Goal: Complete application form: Complete application form

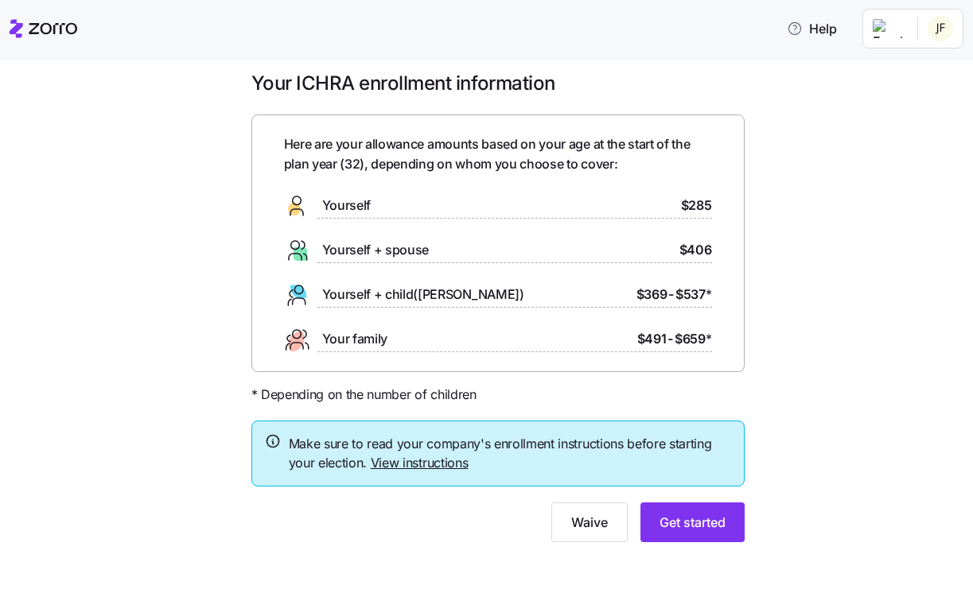
scroll to position [17, 0]
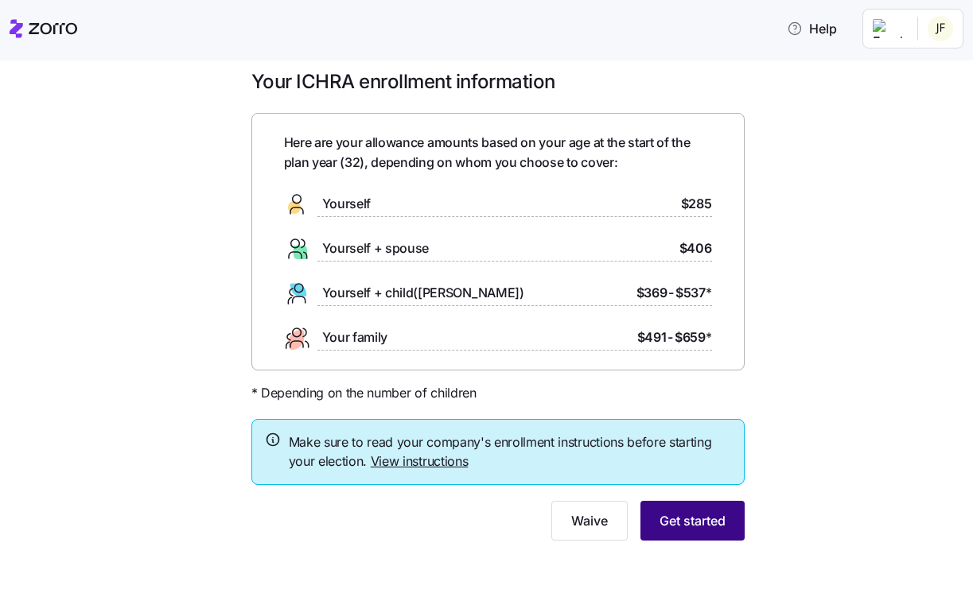
click at [727, 522] on button "Get started" at bounding box center [692, 521] width 104 height 40
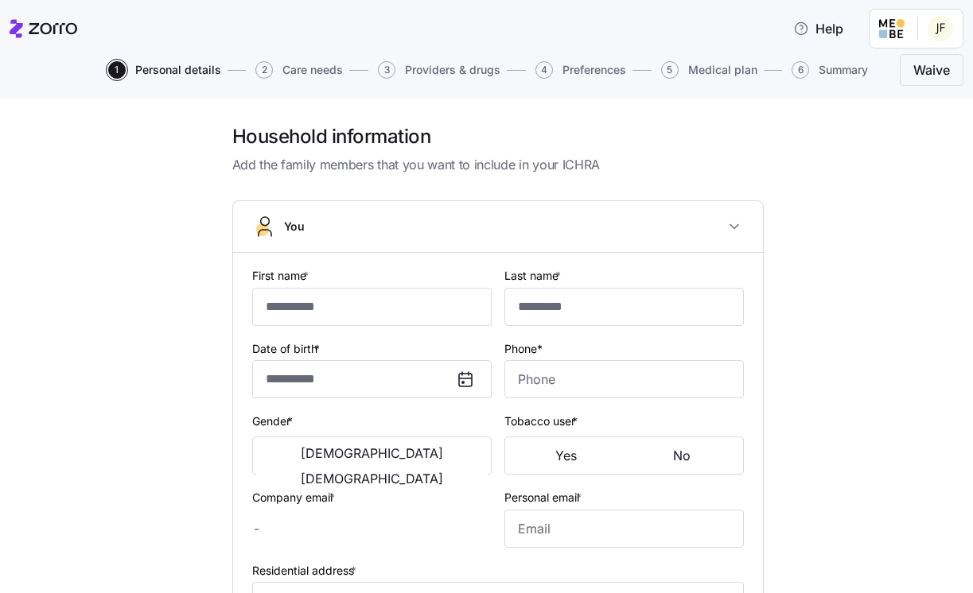
type input "*******"
type input "********"
type input "[PERSON_NAME][EMAIL_ADDRESS][PERSON_NAME][DOMAIN_NAME]"
type input "[EMAIL_ADDRESS][DOMAIN_NAME]"
type input "**********"
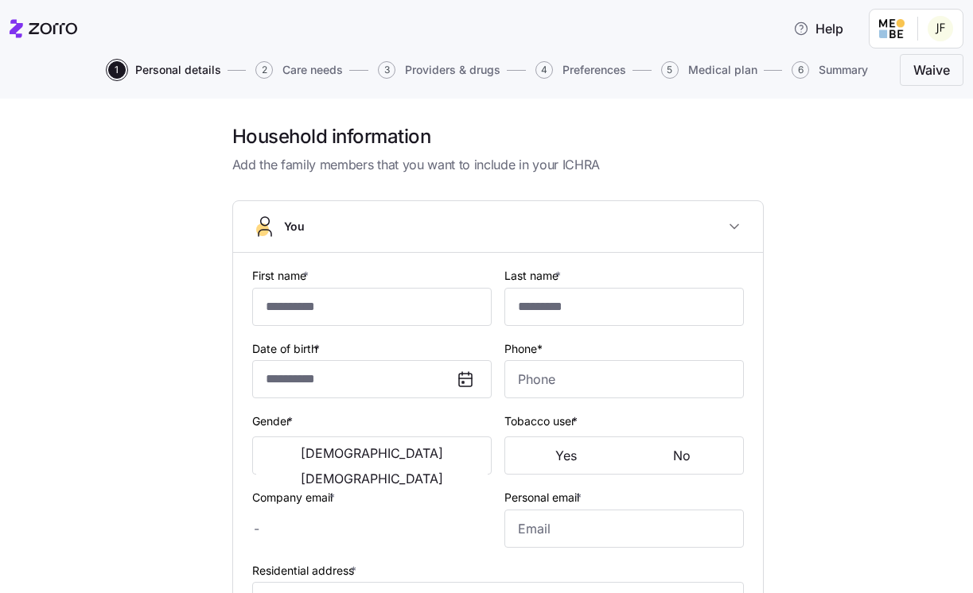
checkbox input "true"
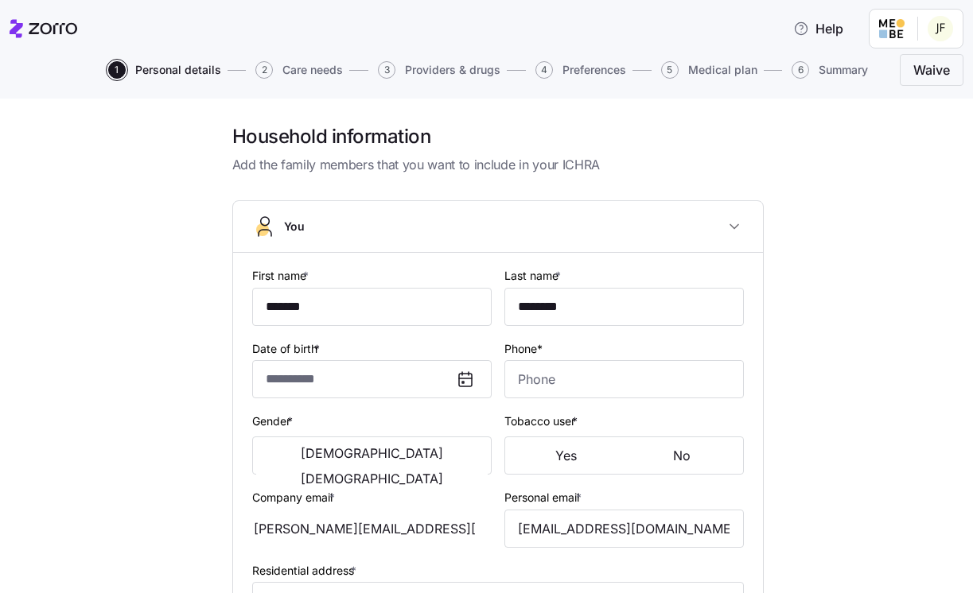
type input "**********"
type input "[PHONE_NUMBER]"
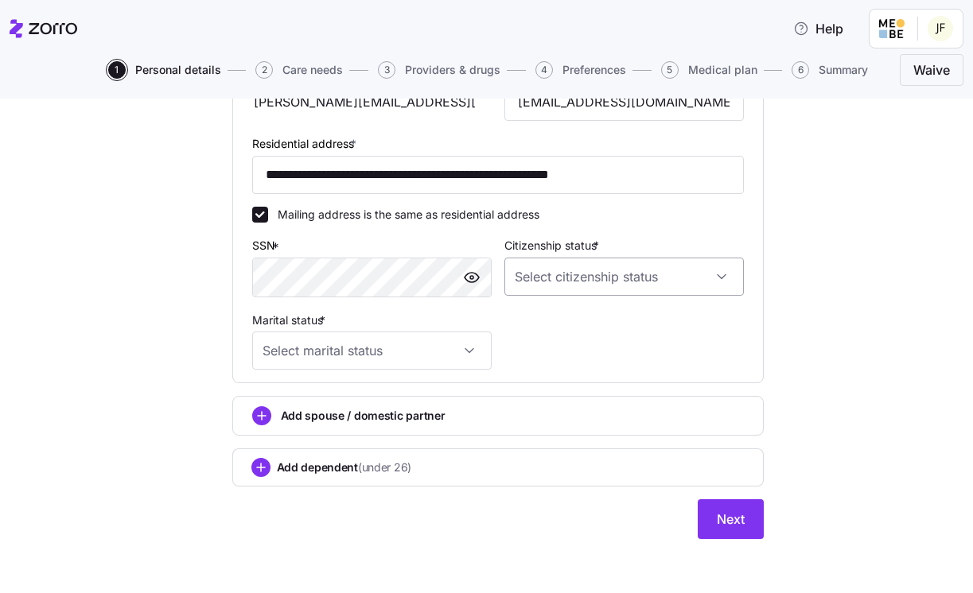
scroll to position [501, 0]
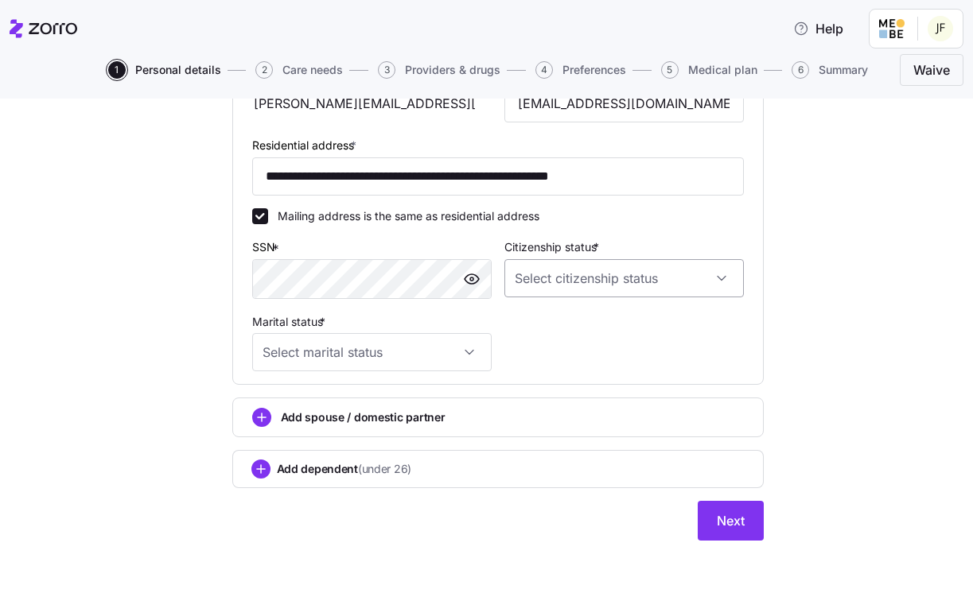
click at [682, 274] on input "Citizenship status *" at bounding box center [623, 278] width 239 height 38
click at [682, 314] on div "[DEMOGRAPHIC_DATA] citizen" at bounding box center [624, 321] width 227 height 33
type input "[DEMOGRAPHIC_DATA] citizen"
click at [477, 358] on input "Marital status *" at bounding box center [371, 352] width 239 height 38
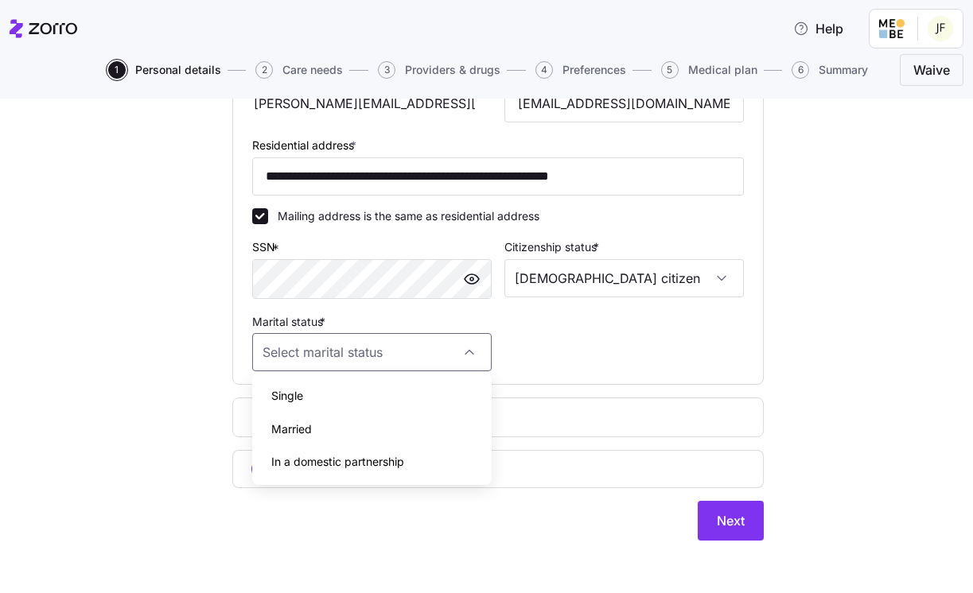
click at [465, 427] on div "Married" at bounding box center [371, 429] width 227 height 33
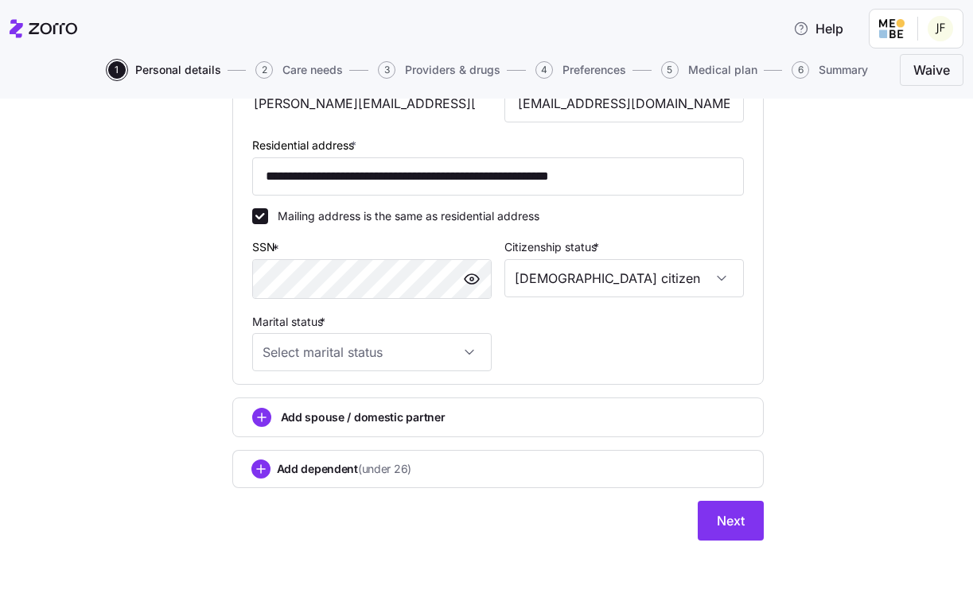
type input "Married"
click at [735, 520] on span "Next" at bounding box center [730, 520] width 28 height 19
click at [749, 518] on button "Next" at bounding box center [730, 521] width 66 height 40
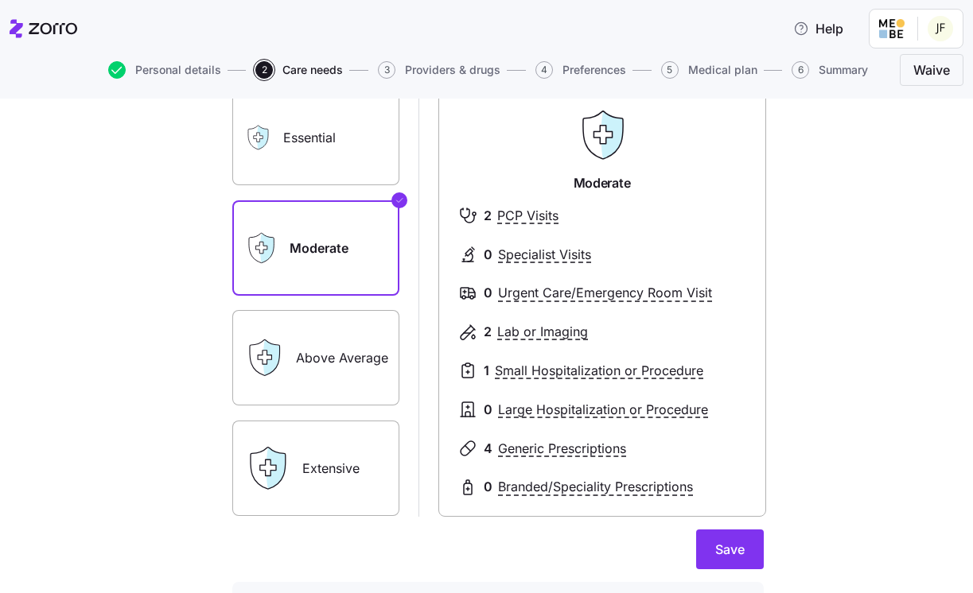
scroll to position [128, 0]
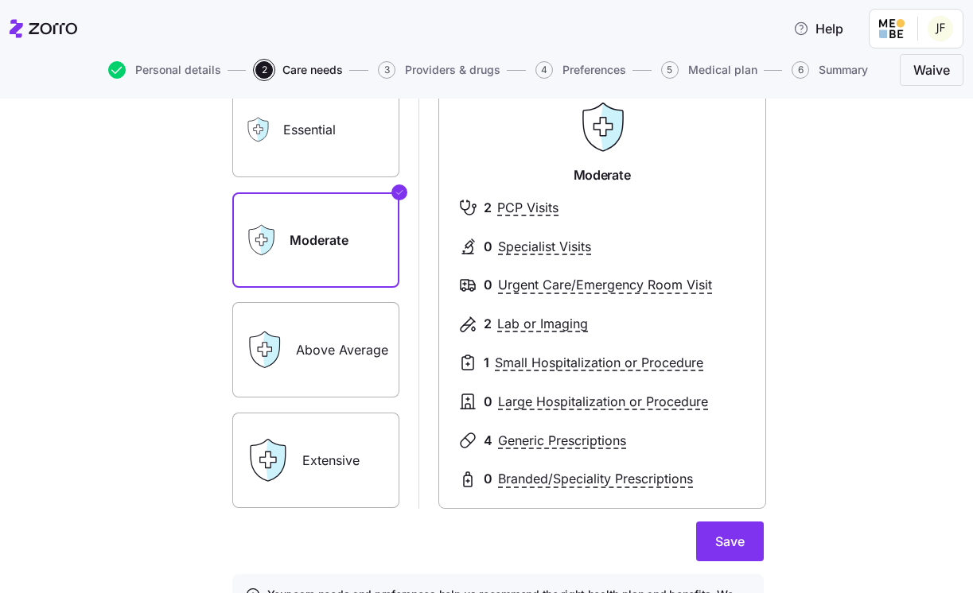
click at [348, 150] on label "Essential" at bounding box center [315, 129] width 167 height 95
click at [0, 0] on input "Essential" at bounding box center [0, 0] width 0 height 0
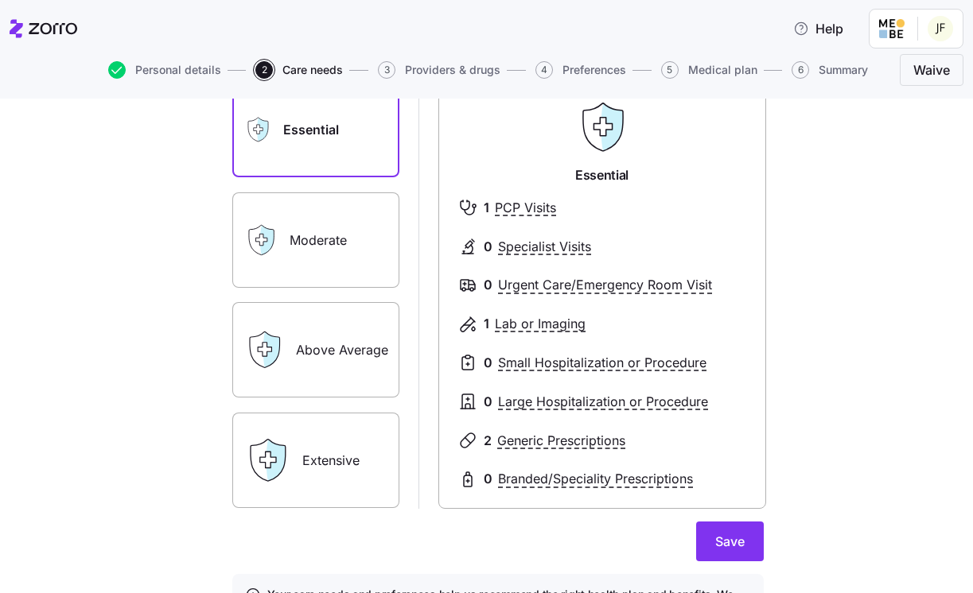
click at [346, 231] on label "Moderate" at bounding box center [315, 239] width 167 height 95
click at [0, 0] on input "Moderate" at bounding box center [0, 0] width 0 height 0
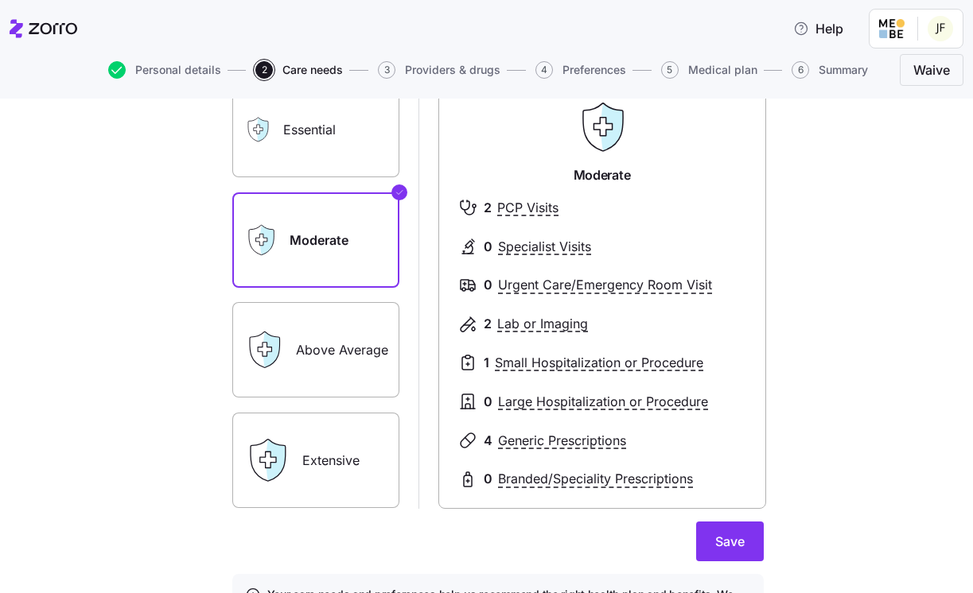
click at [367, 355] on label "Above Average" at bounding box center [315, 349] width 167 height 95
click at [0, 0] on input "Above Average" at bounding box center [0, 0] width 0 height 0
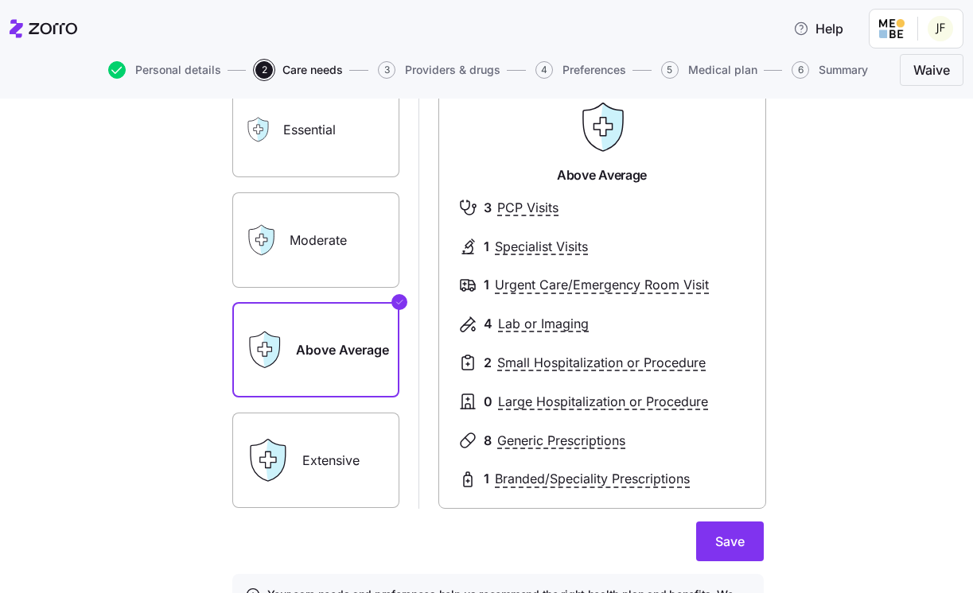
click at [340, 227] on label "Moderate" at bounding box center [315, 239] width 167 height 95
click at [0, 0] on input "Moderate" at bounding box center [0, 0] width 0 height 0
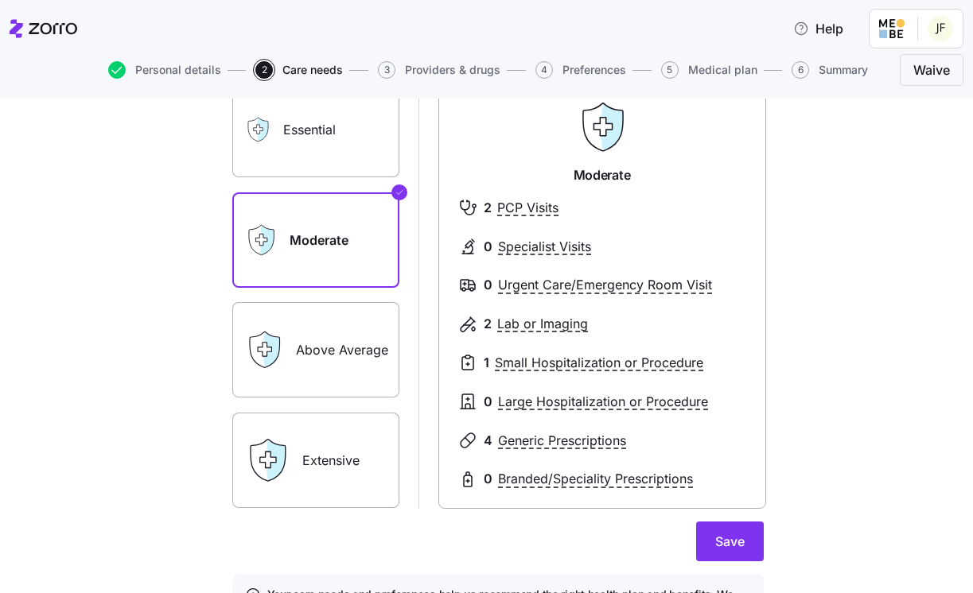
click at [358, 328] on label "Above Average" at bounding box center [315, 349] width 167 height 95
click at [0, 0] on input "Above Average" at bounding box center [0, 0] width 0 height 0
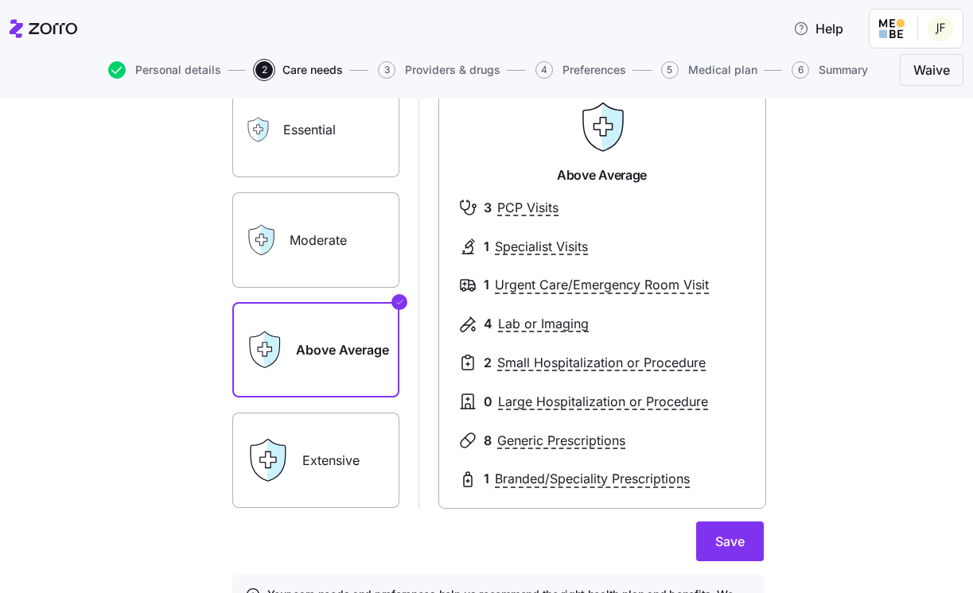
click at [375, 471] on label "Extensive" at bounding box center [315, 460] width 167 height 95
click at [0, 0] on input "Extensive" at bounding box center [0, 0] width 0 height 0
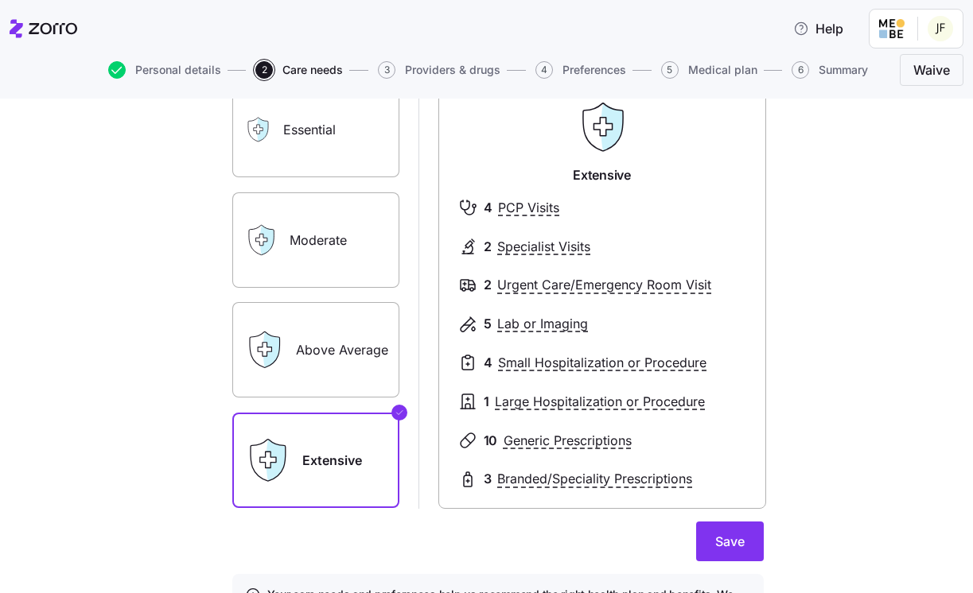
click at [368, 363] on label "Above Average" at bounding box center [315, 349] width 167 height 95
click at [0, 0] on input "Above Average" at bounding box center [0, 0] width 0 height 0
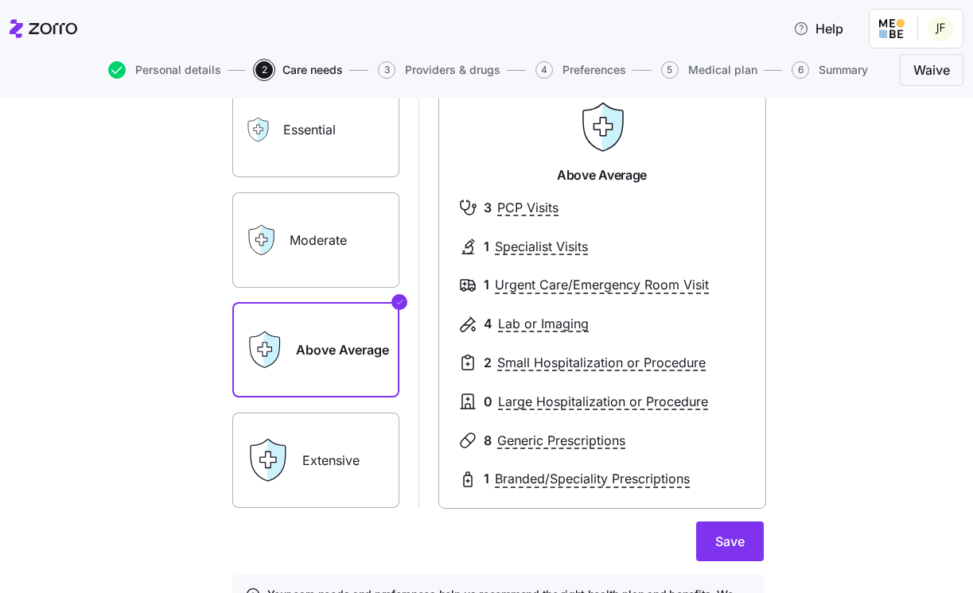
click at [367, 243] on label "Moderate" at bounding box center [315, 239] width 167 height 95
click at [0, 0] on input "Moderate" at bounding box center [0, 0] width 0 height 0
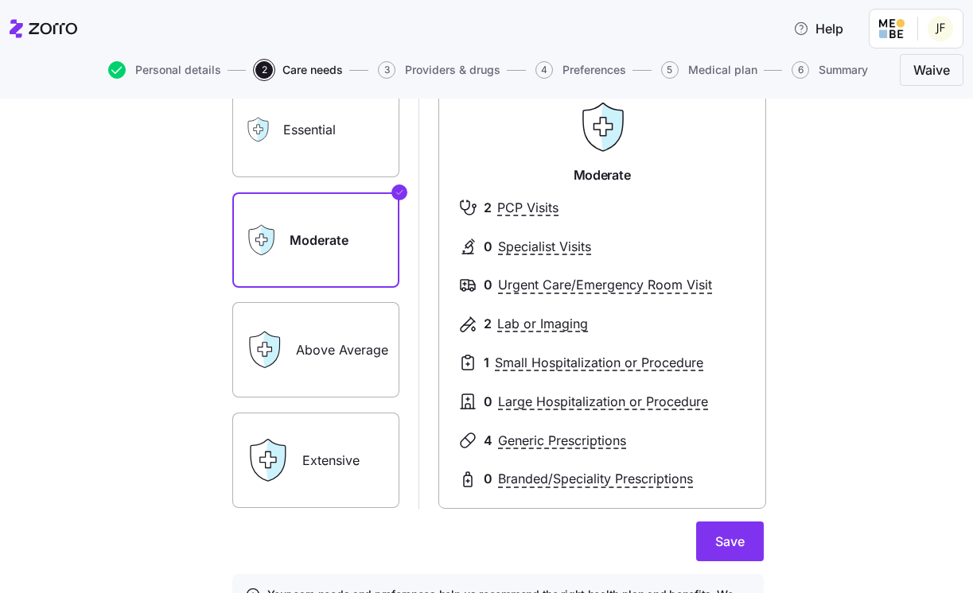
click at [367, 366] on label "Above Average" at bounding box center [315, 349] width 167 height 95
click at [0, 0] on input "Above Average" at bounding box center [0, 0] width 0 height 0
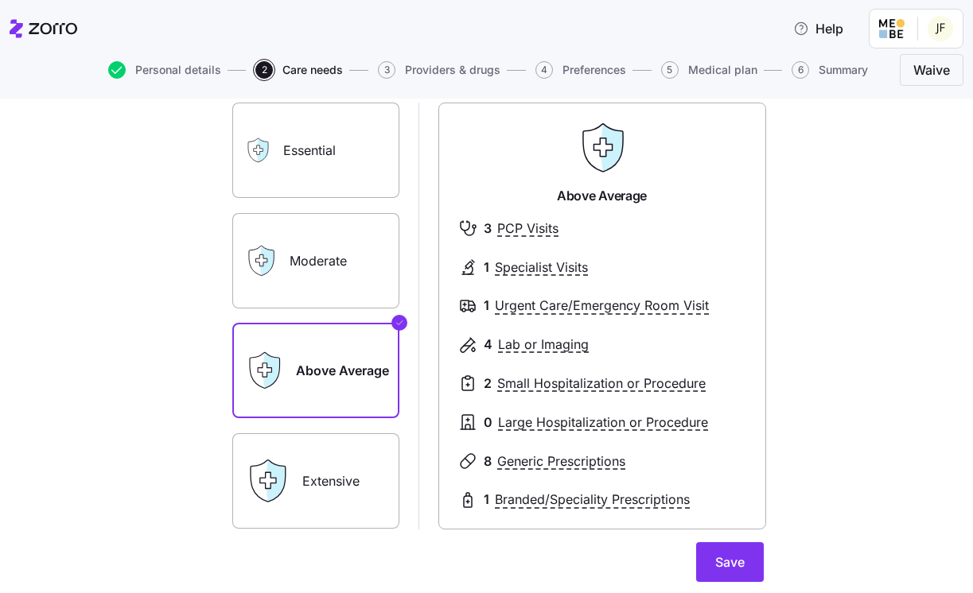
scroll to position [116, 0]
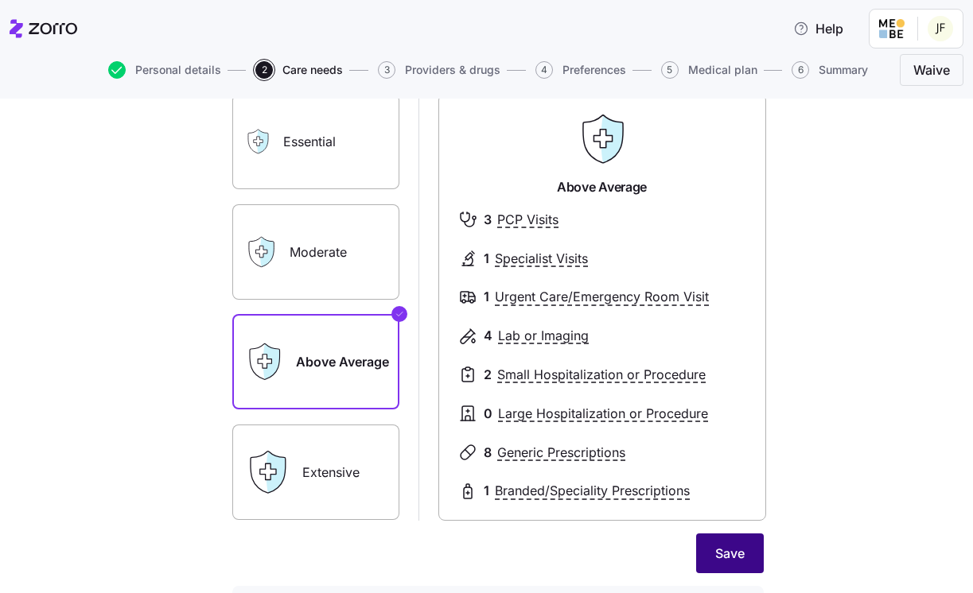
click at [738, 556] on span "Save" at bounding box center [729, 553] width 29 height 19
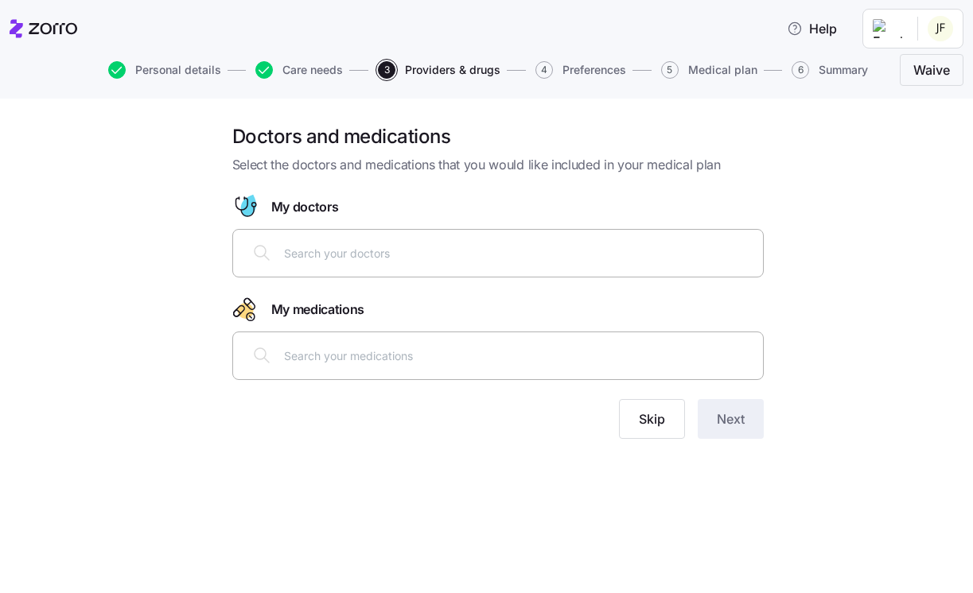
click at [433, 257] on input "text" at bounding box center [518, 252] width 469 height 17
click at [405, 373] on div at bounding box center [498, 355] width 511 height 38
paste input "[MEDICAL_DATA]"
type input "[MEDICAL_DATA]"
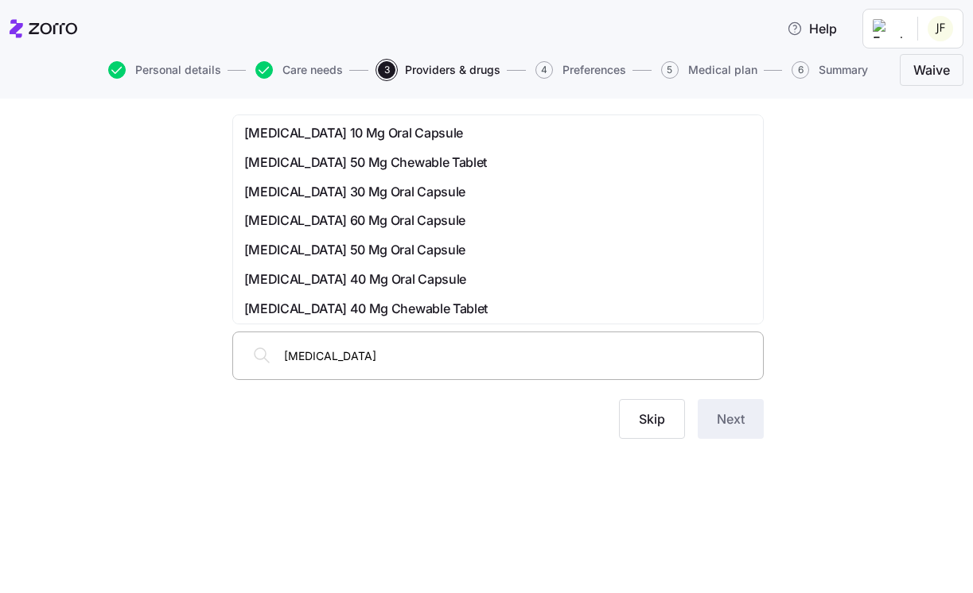
click at [440, 279] on span "[MEDICAL_DATA] 40 Mg Oral Capsule" at bounding box center [355, 280] width 222 height 20
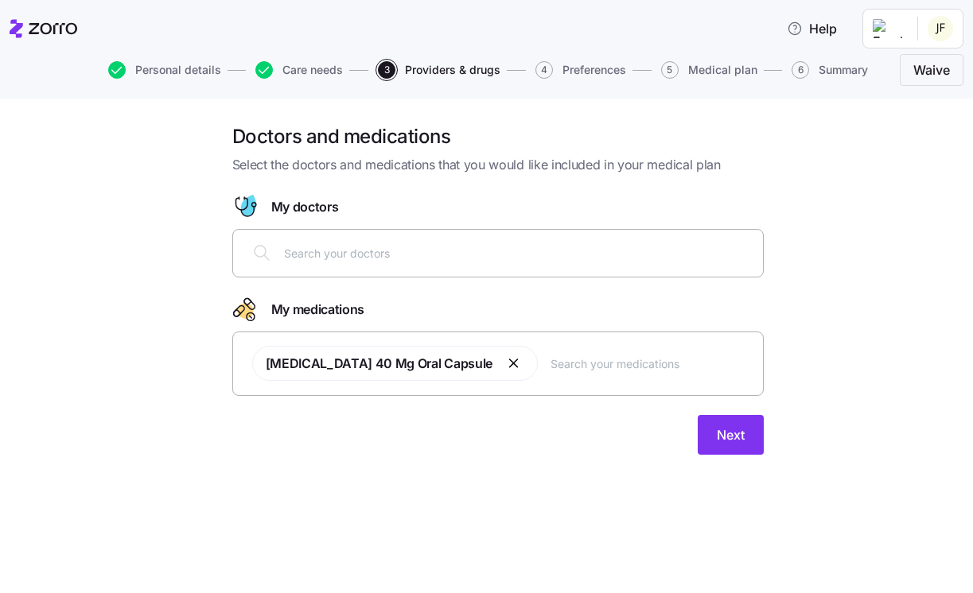
paste input "[MEDICAL_DATA]"
type input "[MEDICAL_DATA]"
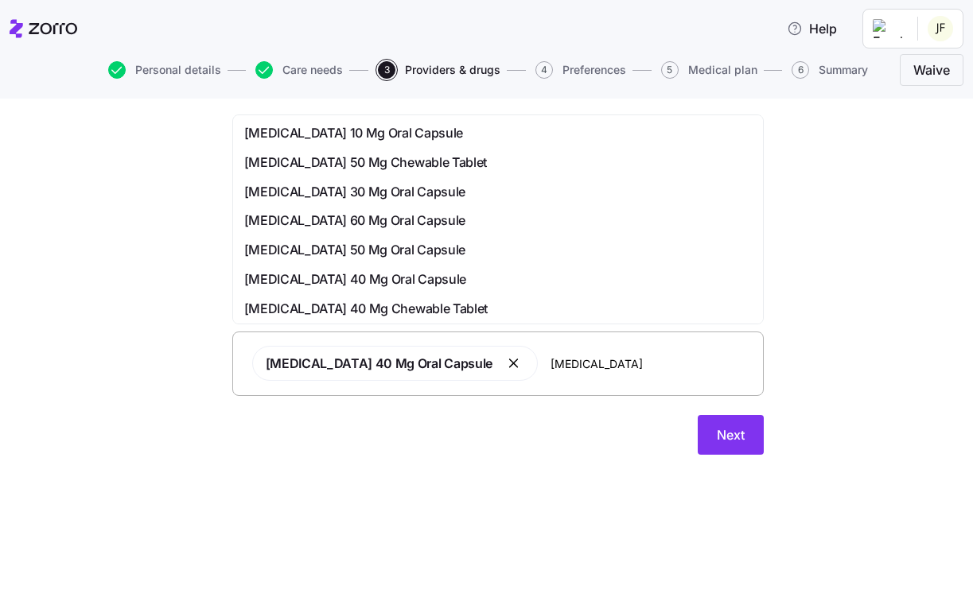
click at [463, 129] on span "[MEDICAL_DATA] 10 Mg Oral Capsule" at bounding box center [353, 133] width 219 height 20
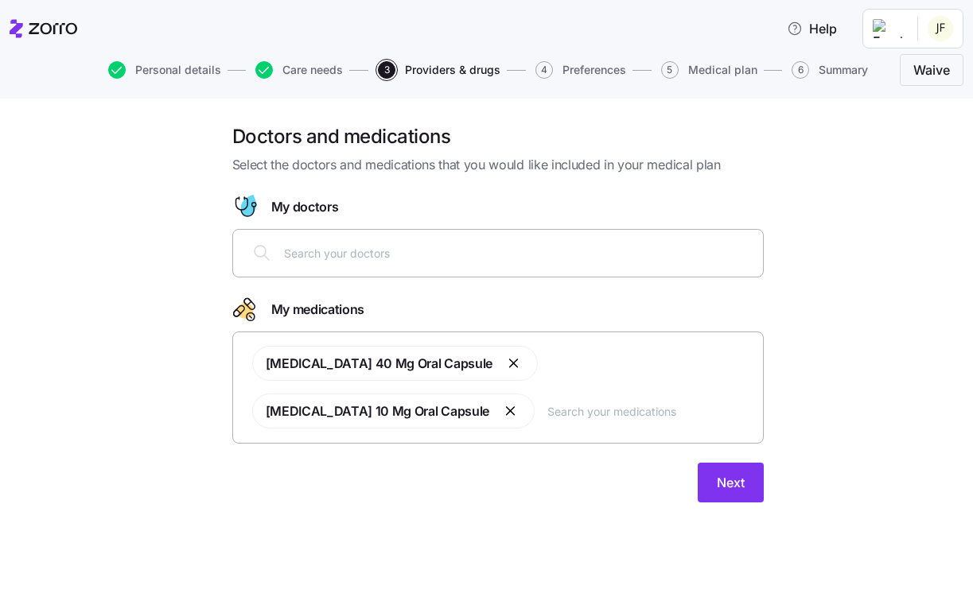
paste input "[MEDICAL_DATA]"
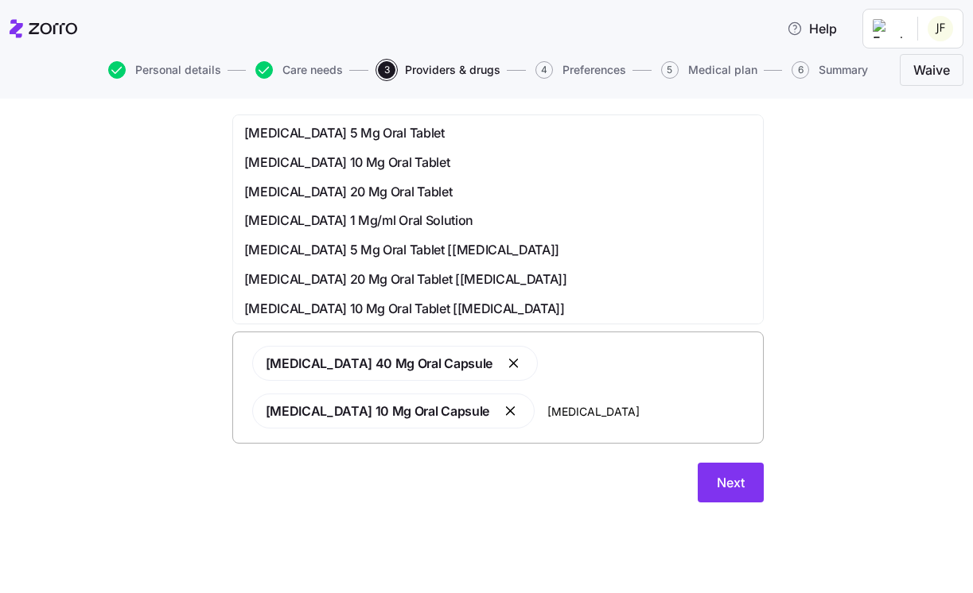
click at [693, 410] on input "[MEDICAL_DATA]" at bounding box center [650, 410] width 206 height 17
type input "[MEDICAL_DATA]"
click at [839, 380] on div "Doctors and medications Select the doctors and medications that you would like …" at bounding box center [498, 323] width 906 height 398
